Goal: Task Accomplishment & Management: Complete application form

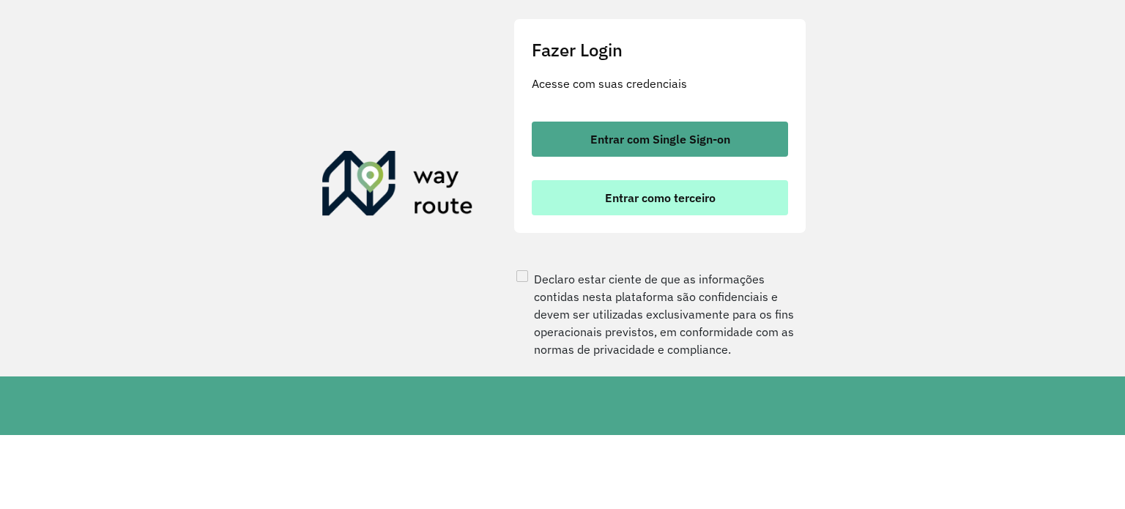
click at [691, 204] on span "Entrar como terceiro" at bounding box center [660, 198] width 111 height 12
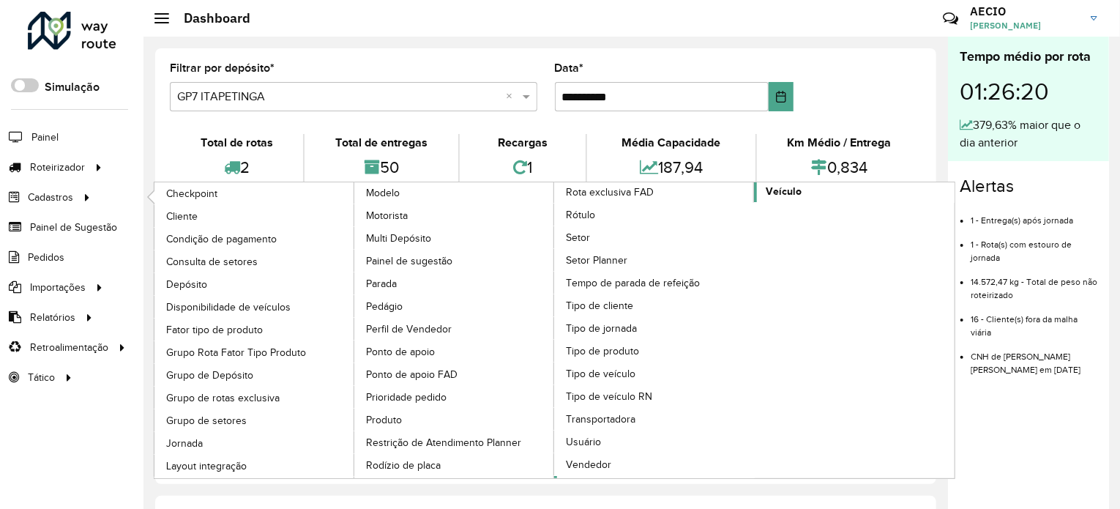
click at [794, 191] on span "Veículo" at bounding box center [784, 191] width 36 height 15
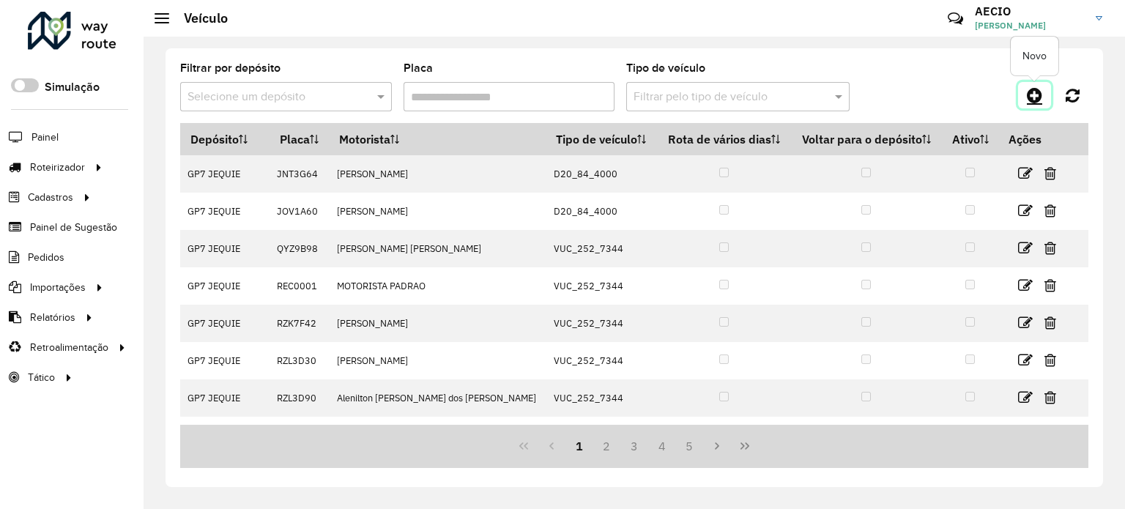
click at [1031, 92] on icon at bounding box center [1034, 95] width 15 height 18
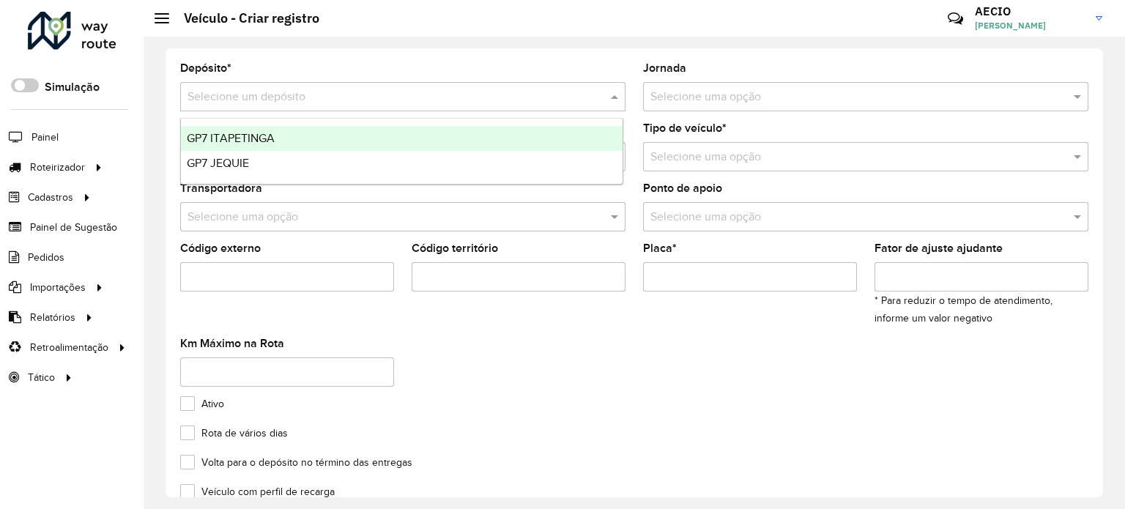
click at [460, 105] on div "Selecione um depósito" at bounding box center [402, 96] width 445 height 29
click at [302, 137] on div "GP7 ITAPETINGA" at bounding box center [402, 138] width 442 height 25
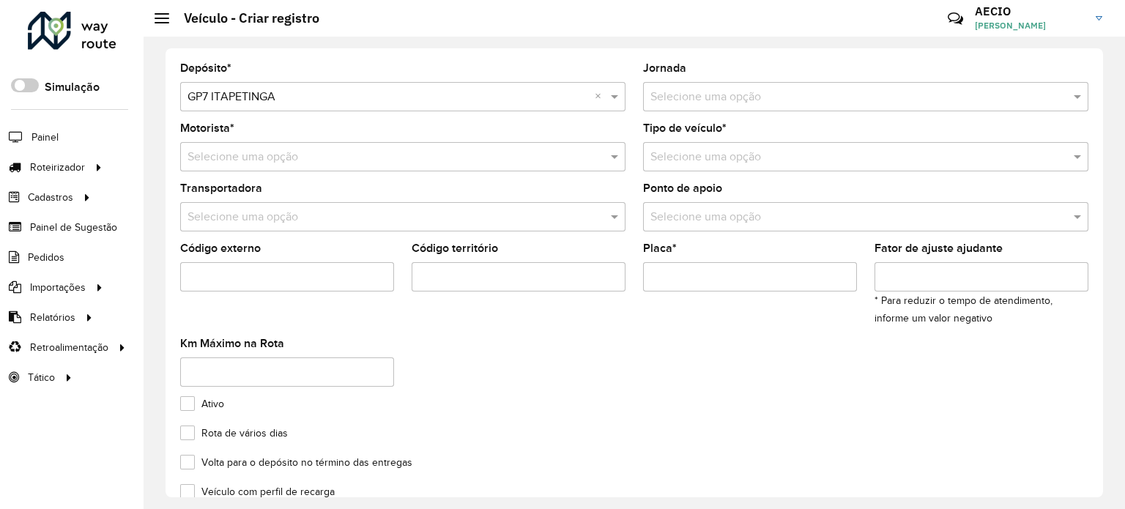
click at [695, 102] on input "text" at bounding box center [850, 98] width 401 height 18
click at [788, 98] on input "text" at bounding box center [850, 98] width 401 height 18
click at [281, 158] on input "text" at bounding box center [387, 158] width 401 height 18
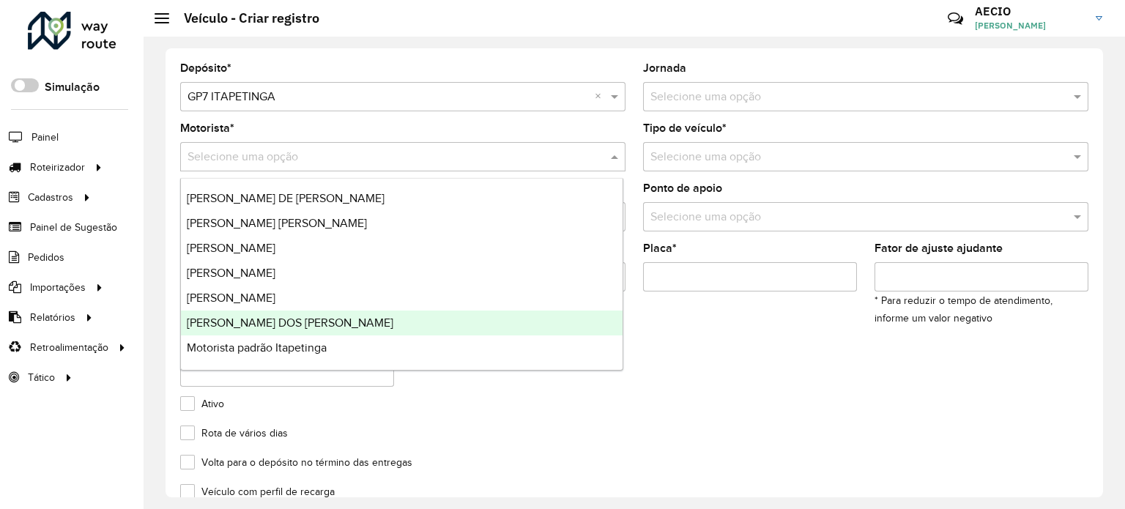
click at [297, 317] on span "[PERSON_NAME] DOS [PERSON_NAME]" at bounding box center [290, 322] width 206 height 12
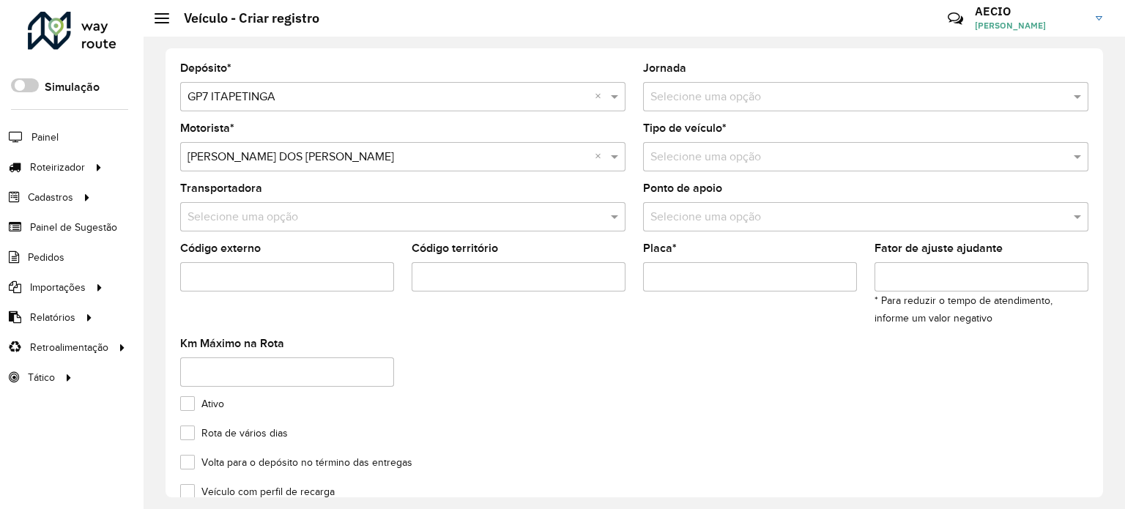
click at [746, 155] on input "text" at bounding box center [850, 158] width 401 height 18
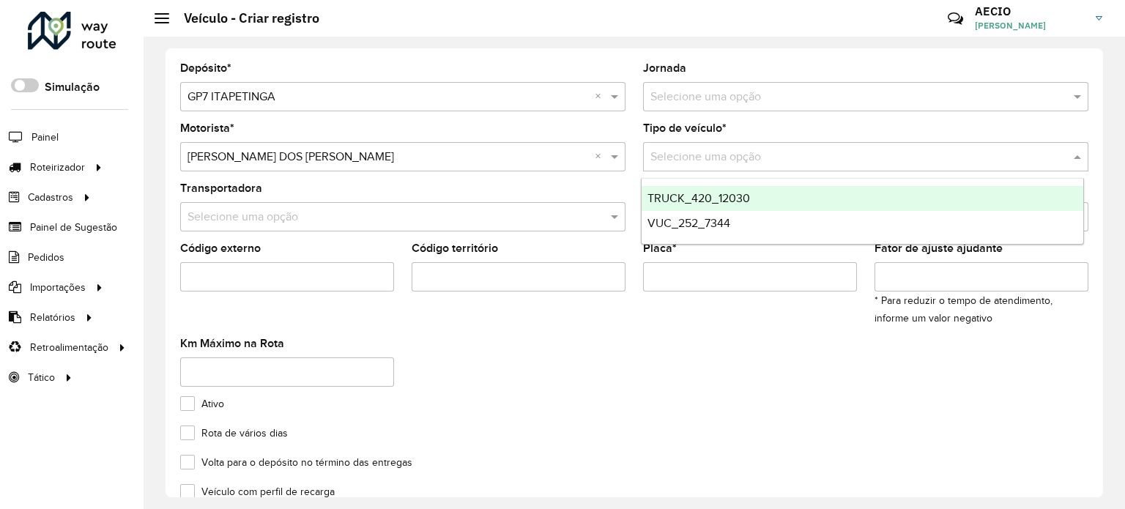
click at [677, 198] on span "TRUCK_420_12030" at bounding box center [698, 198] width 103 height 12
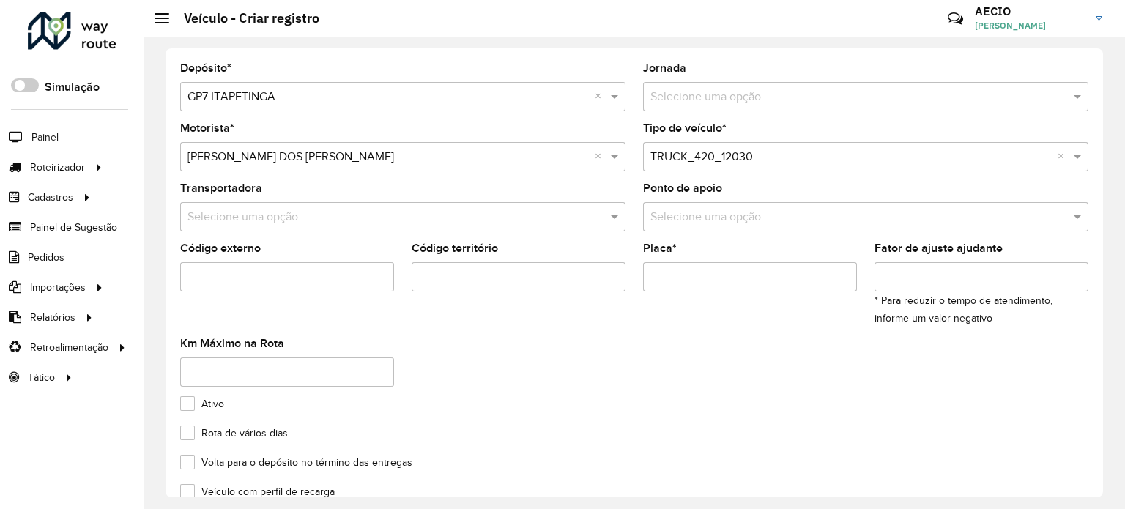
click at [291, 215] on input "text" at bounding box center [387, 218] width 401 height 18
click at [289, 215] on input "text" at bounding box center [387, 218] width 401 height 18
click at [611, 213] on span at bounding box center [616, 217] width 18 height 18
click at [735, 219] on input "text" at bounding box center [850, 218] width 401 height 18
click at [266, 280] on input "Código externo" at bounding box center [287, 276] width 214 height 29
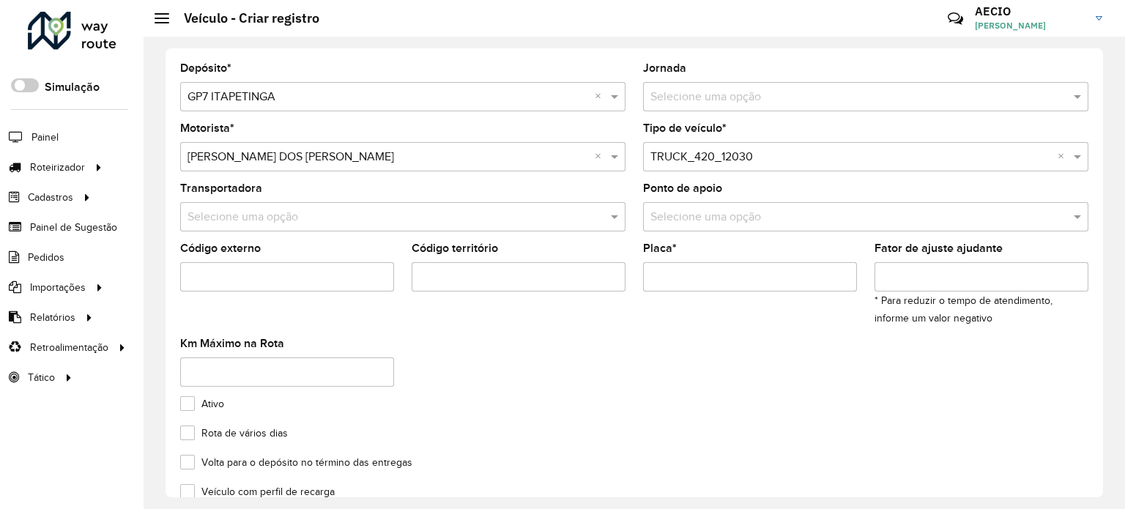
click at [482, 275] on input "Código território" at bounding box center [519, 276] width 214 height 29
click at [685, 269] on input "Placa *" at bounding box center [750, 276] width 214 height 29
click at [682, 280] on input "Placa *" at bounding box center [750, 276] width 214 height 29
paste input "*******"
type input "*******"
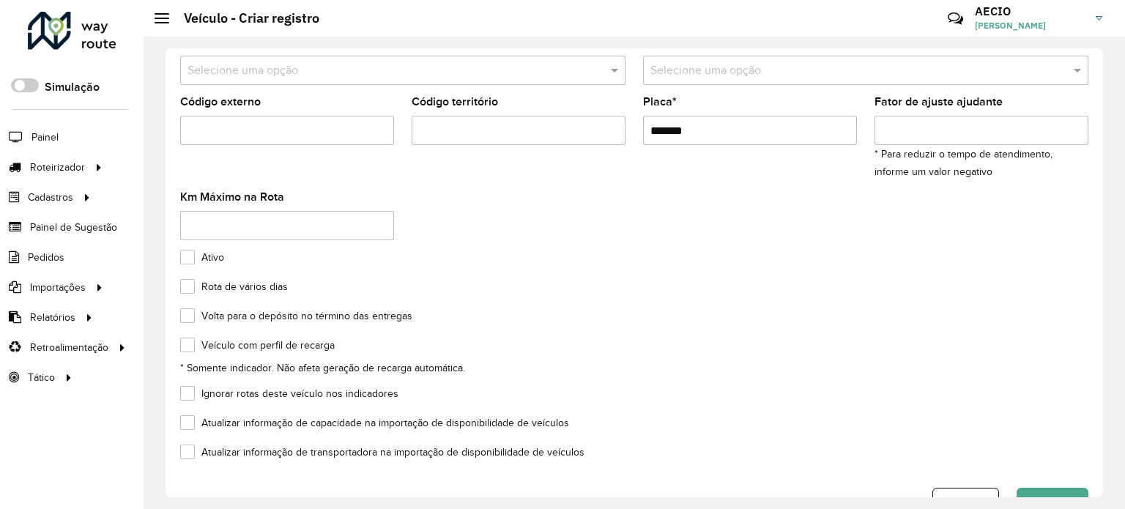
scroll to position [187, 0]
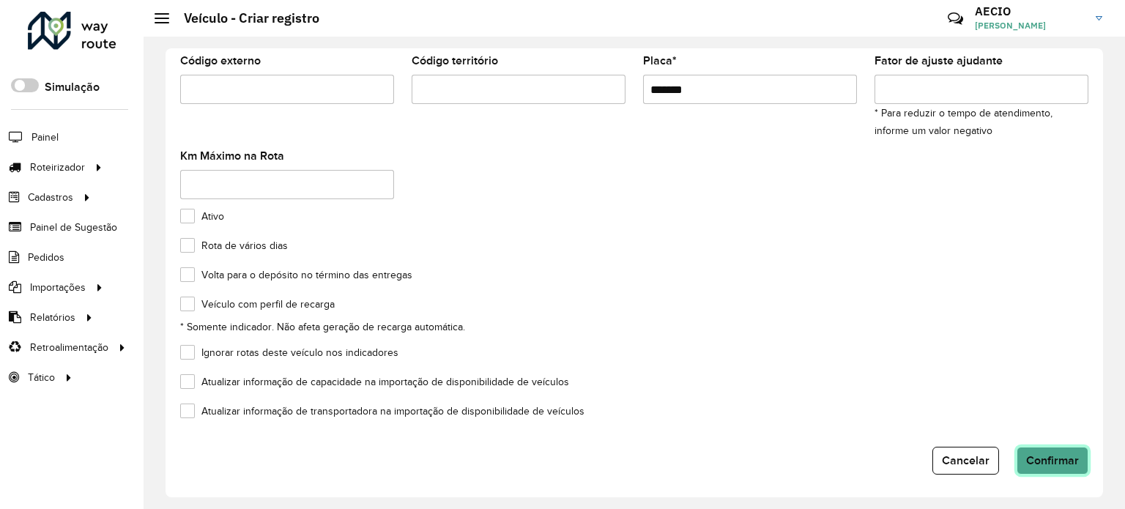
click at [1063, 458] on span "Confirmar" at bounding box center [1052, 460] width 53 height 12
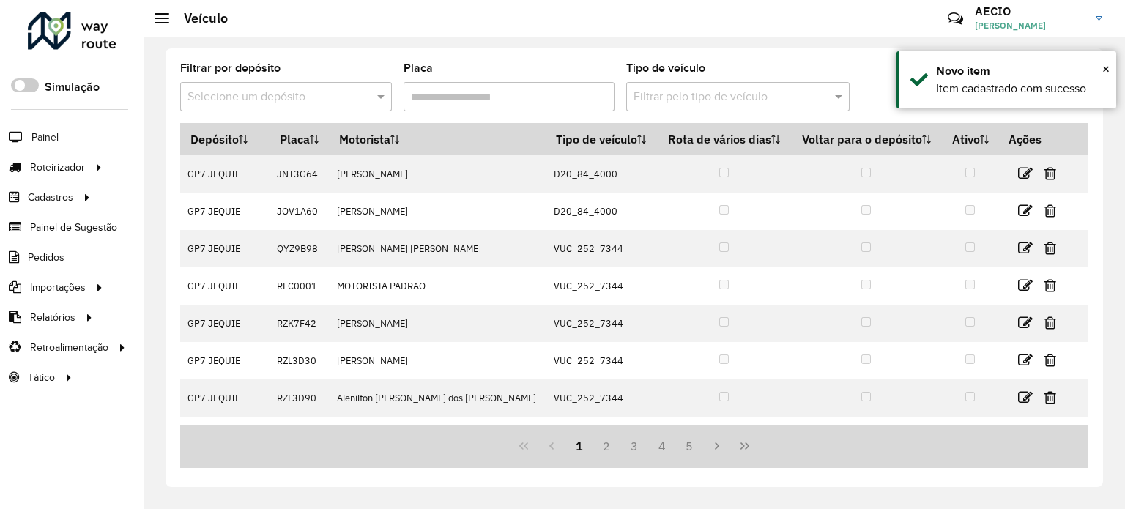
click at [297, 86] on div "Selecione um depósito" at bounding box center [286, 96] width 212 height 29
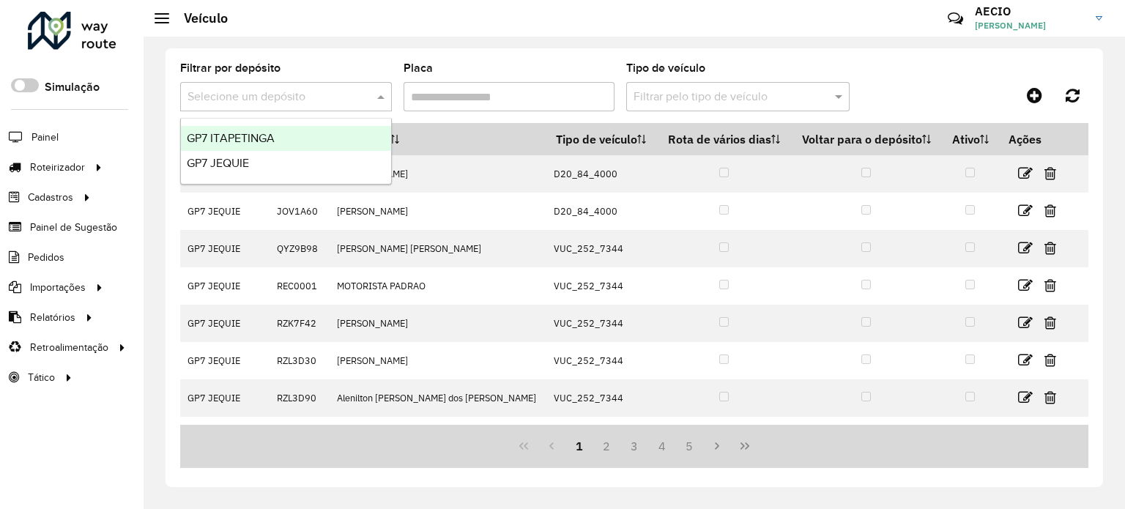
click at [242, 137] on span "GP7 ITAPETINGA" at bounding box center [231, 138] width 88 height 12
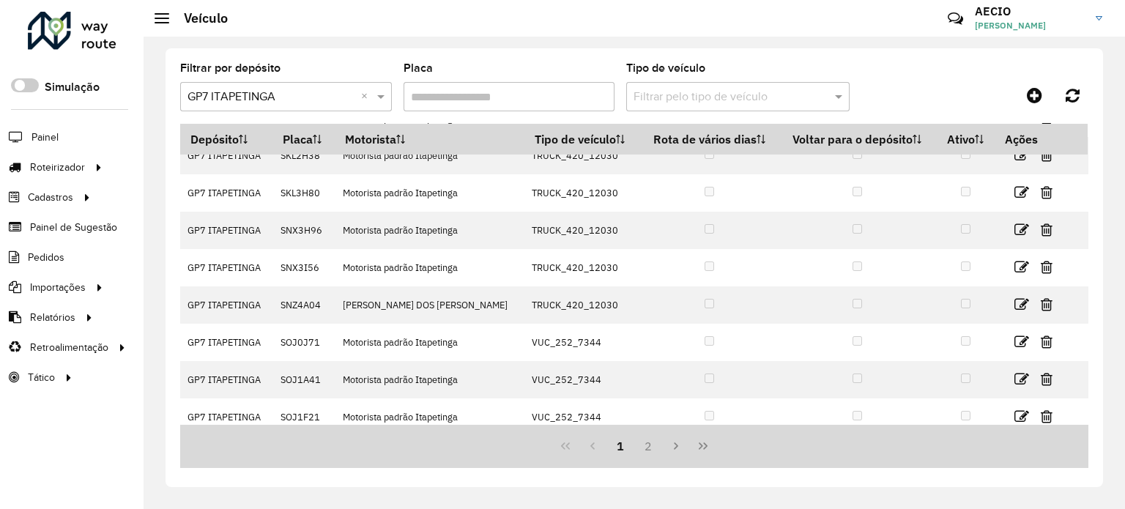
scroll to position [176, 0]
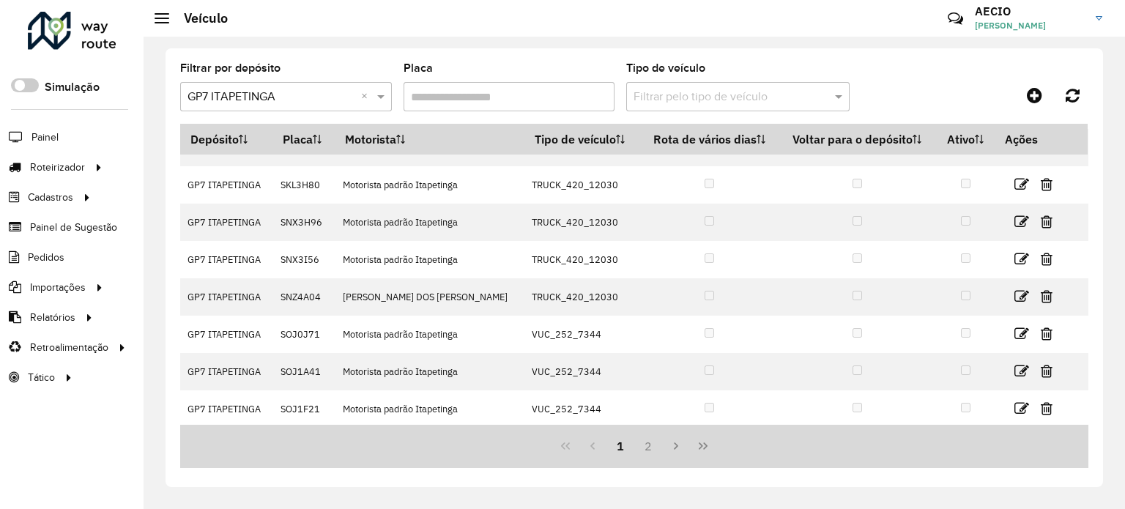
click at [477, 87] on input "Placa" at bounding box center [509, 96] width 212 height 29
click at [688, 90] on input "text" at bounding box center [722, 98] width 179 height 18
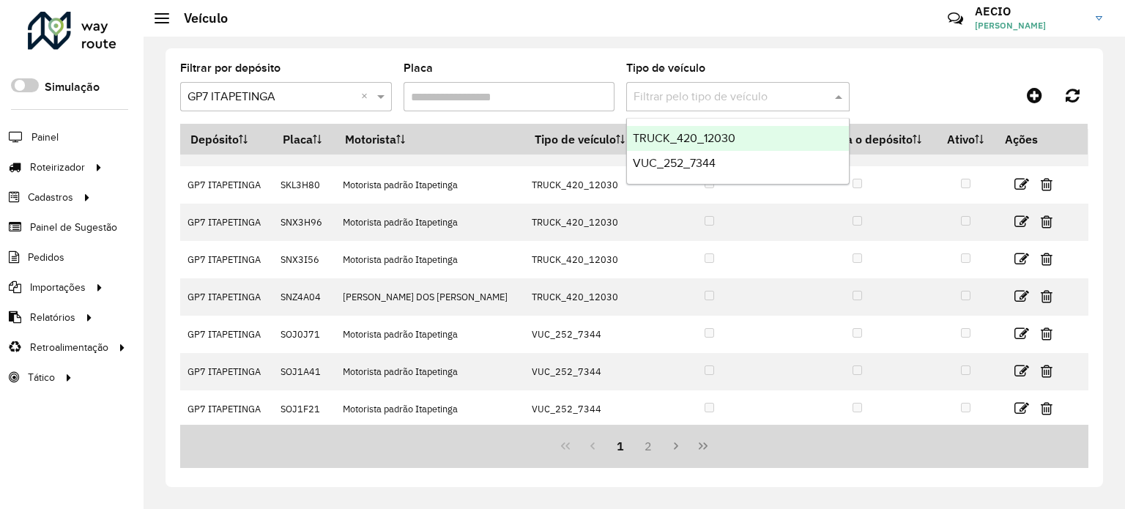
click at [682, 140] on span "TRUCK_420_12030" at bounding box center [684, 138] width 103 height 12
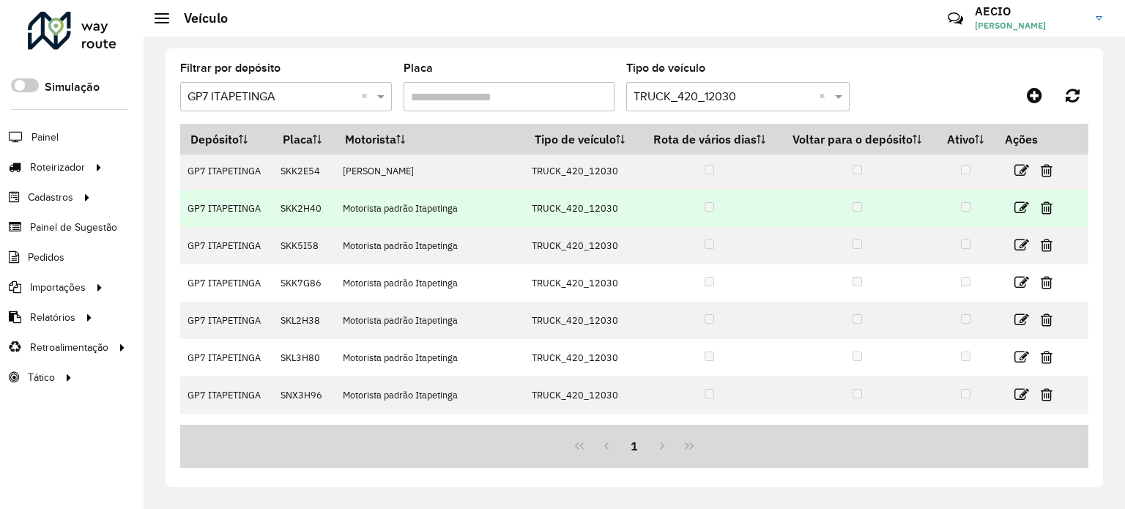
scroll to position [0, 0]
